Goal: Task Accomplishment & Management: Complete application form

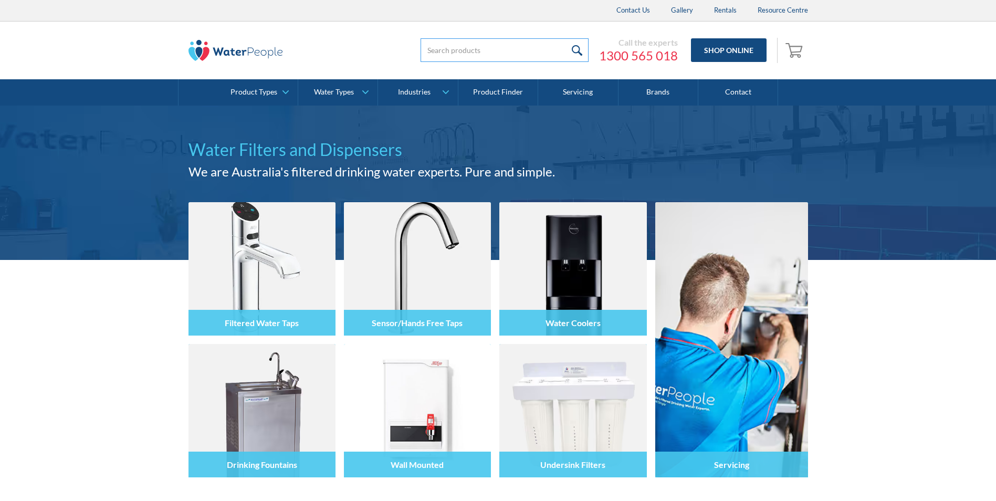
click at [463, 51] on input "search" at bounding box center [505, 50] width 168 height 24
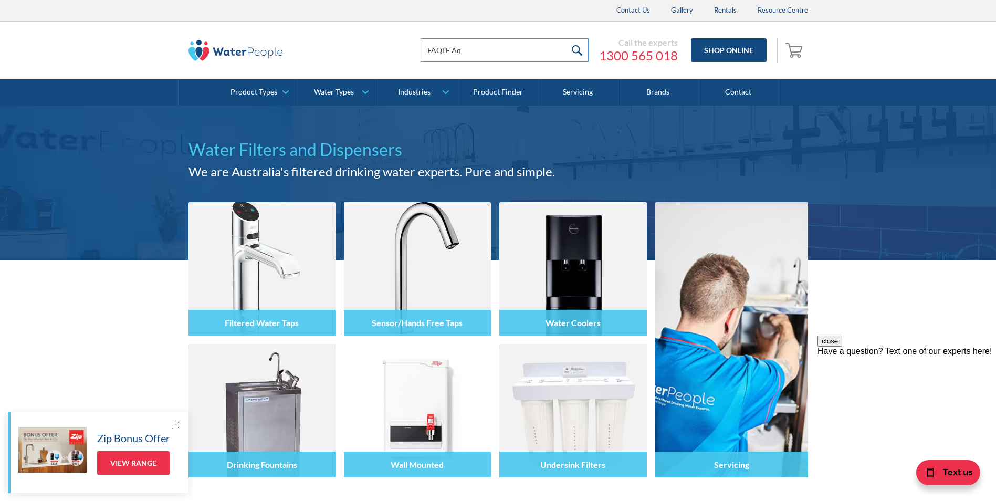
drag, startPoint x: 463, startPoint y: 51, endPoint x: 318, endPoint y: 46, distance: 145.6
click at [318, 46] on div "FAQTF Aq Call the experts 1300 565 018 Shop Online 0 Your Cart Subtotal Pay wit…" at bounding box center [499, 51] width 620 height 32
type input "Aquakleen touch free tap FAQTF"
click at [566, 38] on input "submit" at bounding box center [577, 50] width 23 height 24
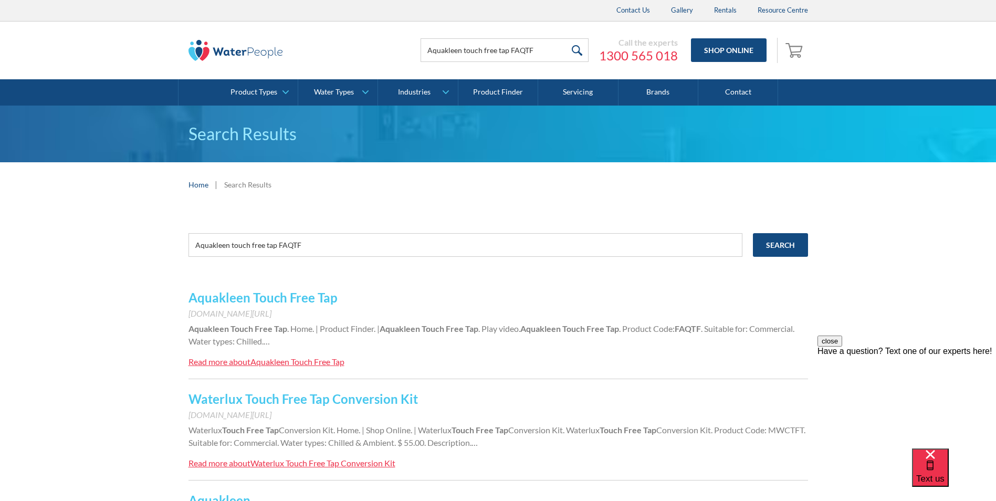
click at [237, 298] on link "Aquakleen Touch Free Tap" at bounding box center [263, 297] width 149 height 15
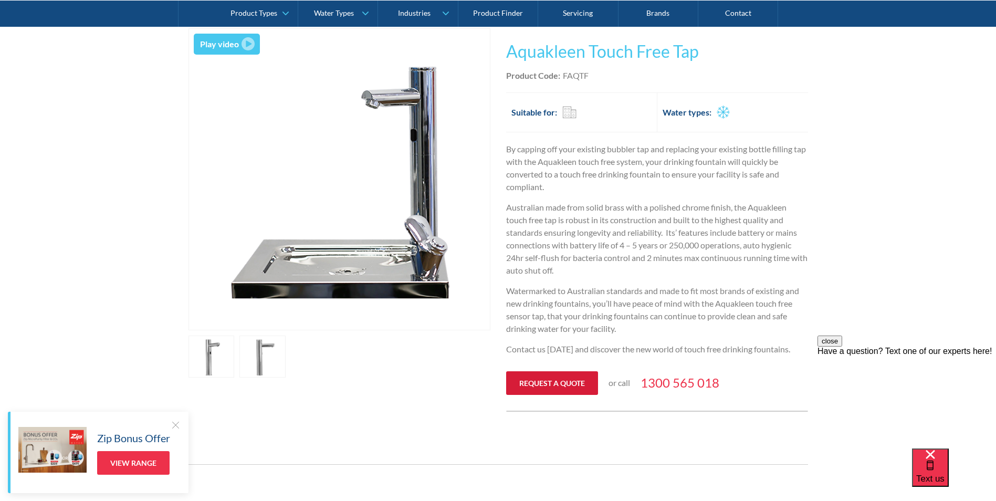
click at [533, 382] on link "Request a quote" at bounding box center [552, 383] width 92 height 24
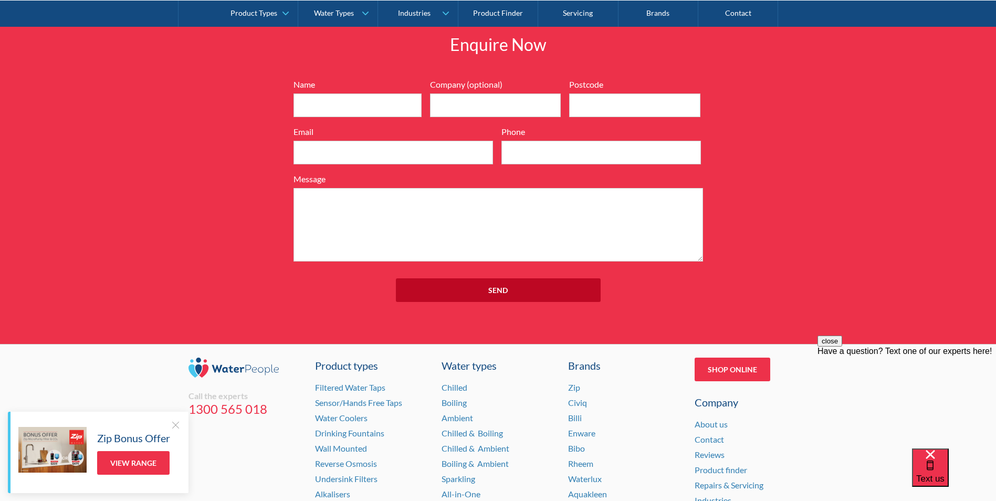
scroll to position [1180, 0]
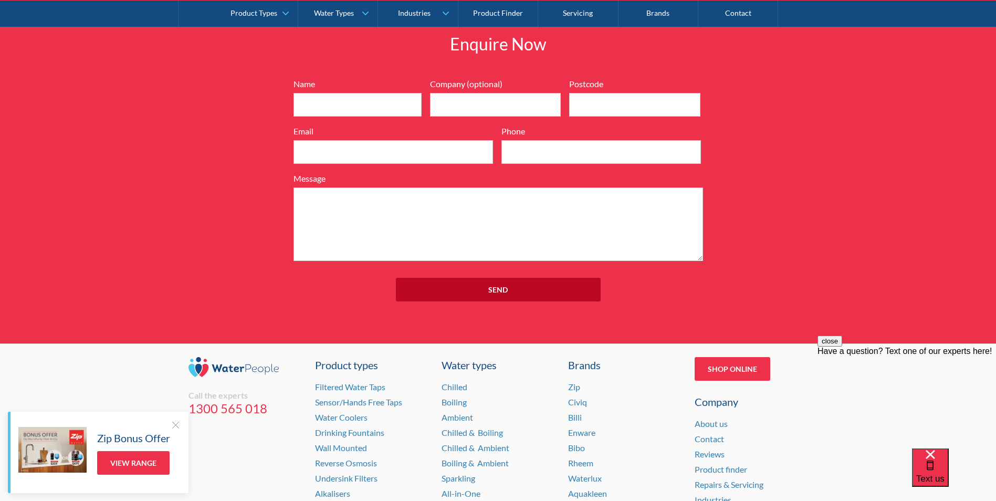
click at [343, 117] on div "Name Company (optional) Postcode Email Phone Message" at bounding box center [498, 169] width 420 height 183
click at [356, 109] on input "Name" at bounding box center [358, 105] width 128 height 24
type input "[PERSON_NAME]"
click at [578, 103] on input "Postcode" at bounding box center [634, 105] width 131 height 24
click at [378, 153] on input "Email" at bounding box center [394, 152] width 200 height 24
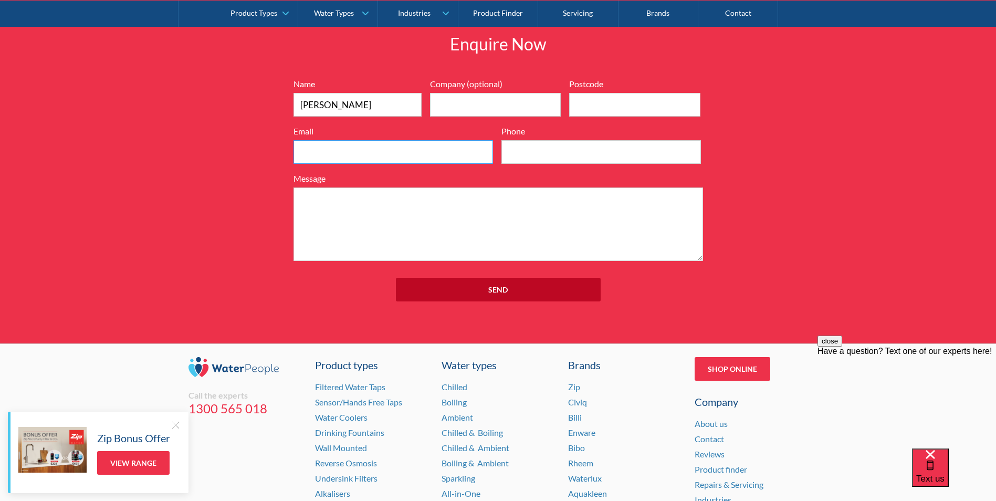
type input "[PERSON_NAME][EMAIL_ADDRESS][DOMAIN_NAME]"
click at [511, 151] on input "Phone" at bounding box center [602, 152] width 200 height 24
click at [430, 200] on textarea "Message" at bounding box center [499, 225] width 410 height 74
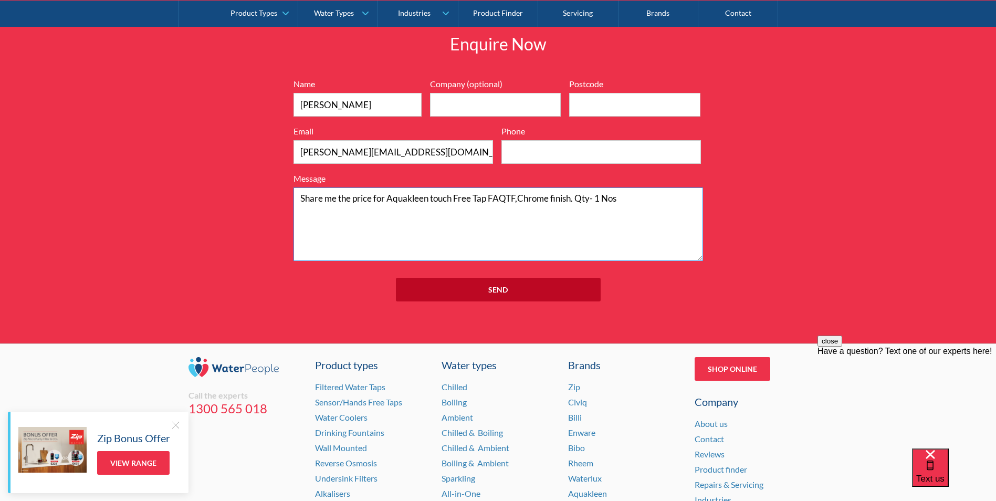
click at [477, 215] on textarea "Share me the price for Aquakleen touch Free Tap FAQTF,Chrome finish. Qty- 1 Nos" at bounding box center [499, 225] width 410 height 74
type textarea "Share me the price for Aquakleen touch Free Tap FAQTF, Chrome finish. Qty- 1 Nos"
click at [479, 288] on input "Send" at bounding box center [498, 290] width 205 height 24
click at [617, 106] on input "Postcode" at bounding box center [634, 105] width 131 height 24
type input "2061"
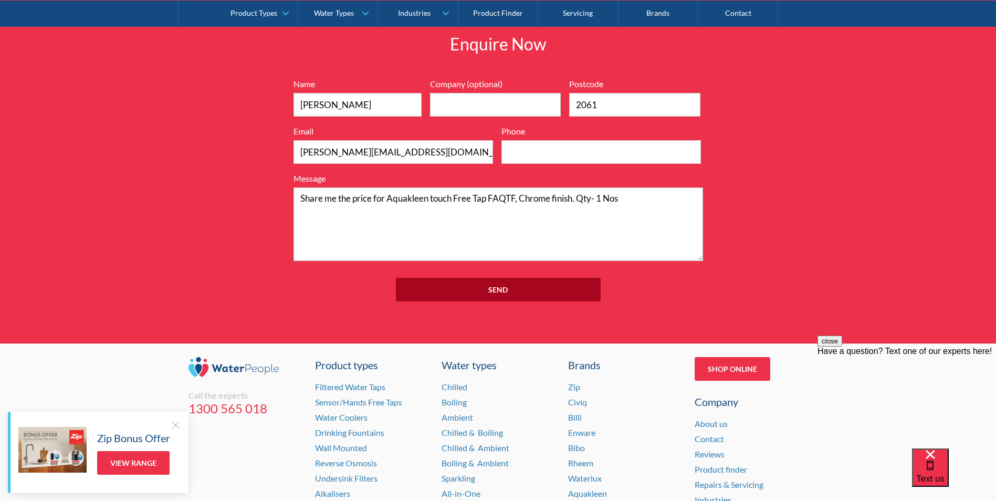
click at [496, 293] on input "Send" at bounding box center [498, 290] width 205 height 24
type input "0451423468"
click at [449, 292] on input "Send" at bounding box center [498, 290] width 205 height 24
